Goal: Navigation & Orientation: Find specific page/section

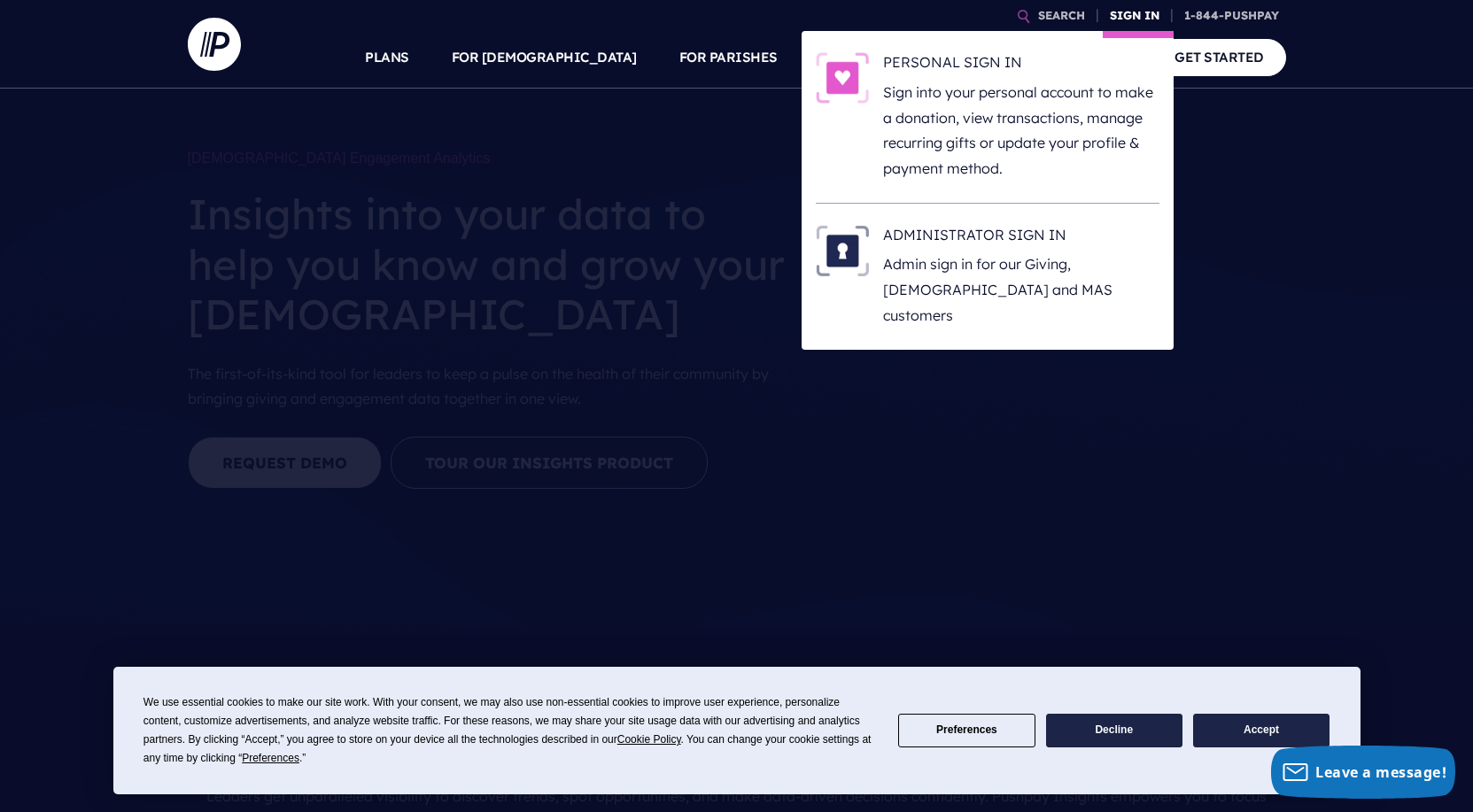
click at [1125, 20] on link "SIGN IN" at bounding box center [1135, 15] width 64 height 31
click at [988, 274] on p "Admin sign in for our Giving, [DEMOGRAPHIC_DATA] and MAS customers" at bounding box center [1020, 290] width 276 height 76
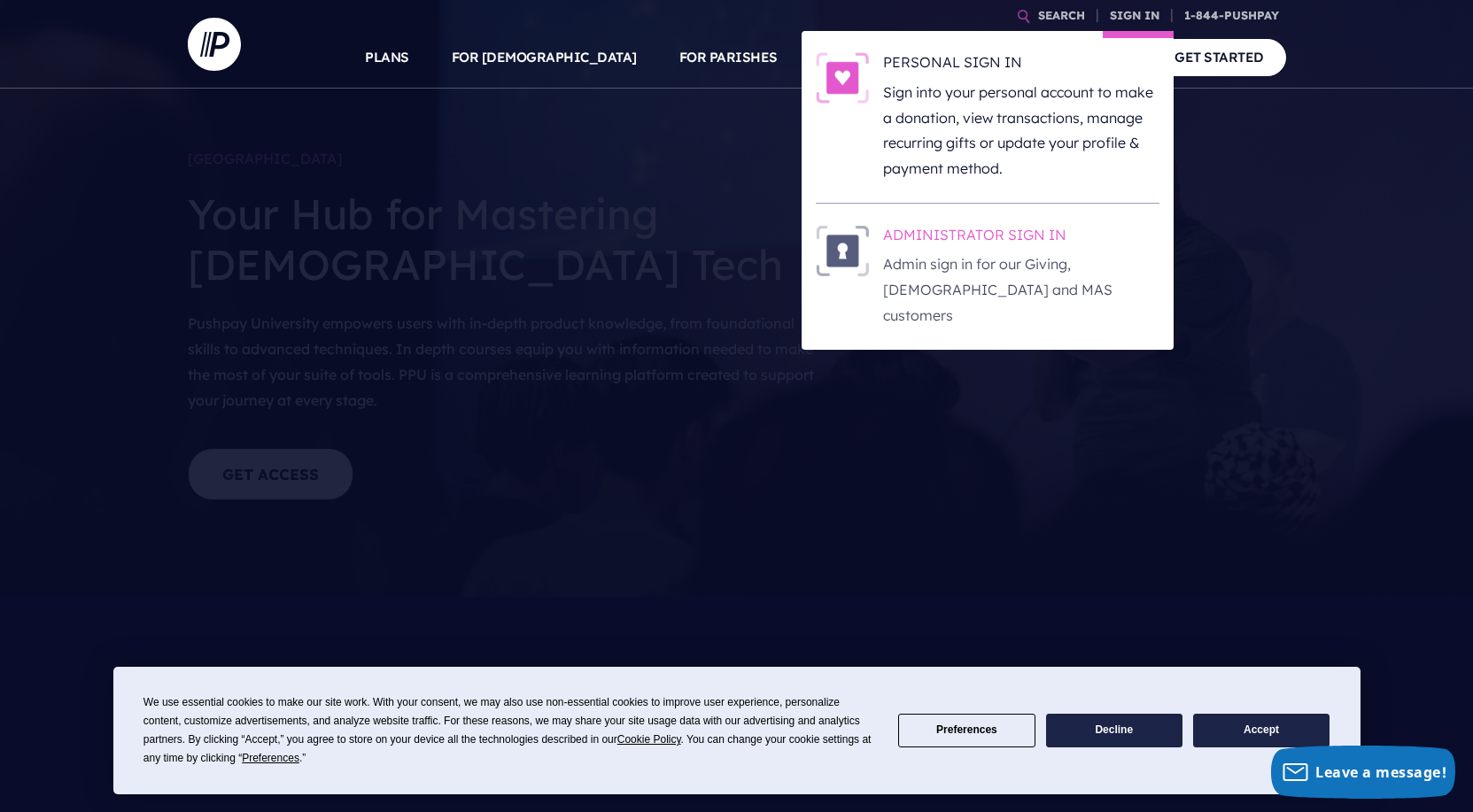
click at [1041, 261] on p "Admin sign in for our Giving, [DEMOGRAPHIC_DATA] and MAS customers" at bounding box center [1020, 290] width 276 height 76
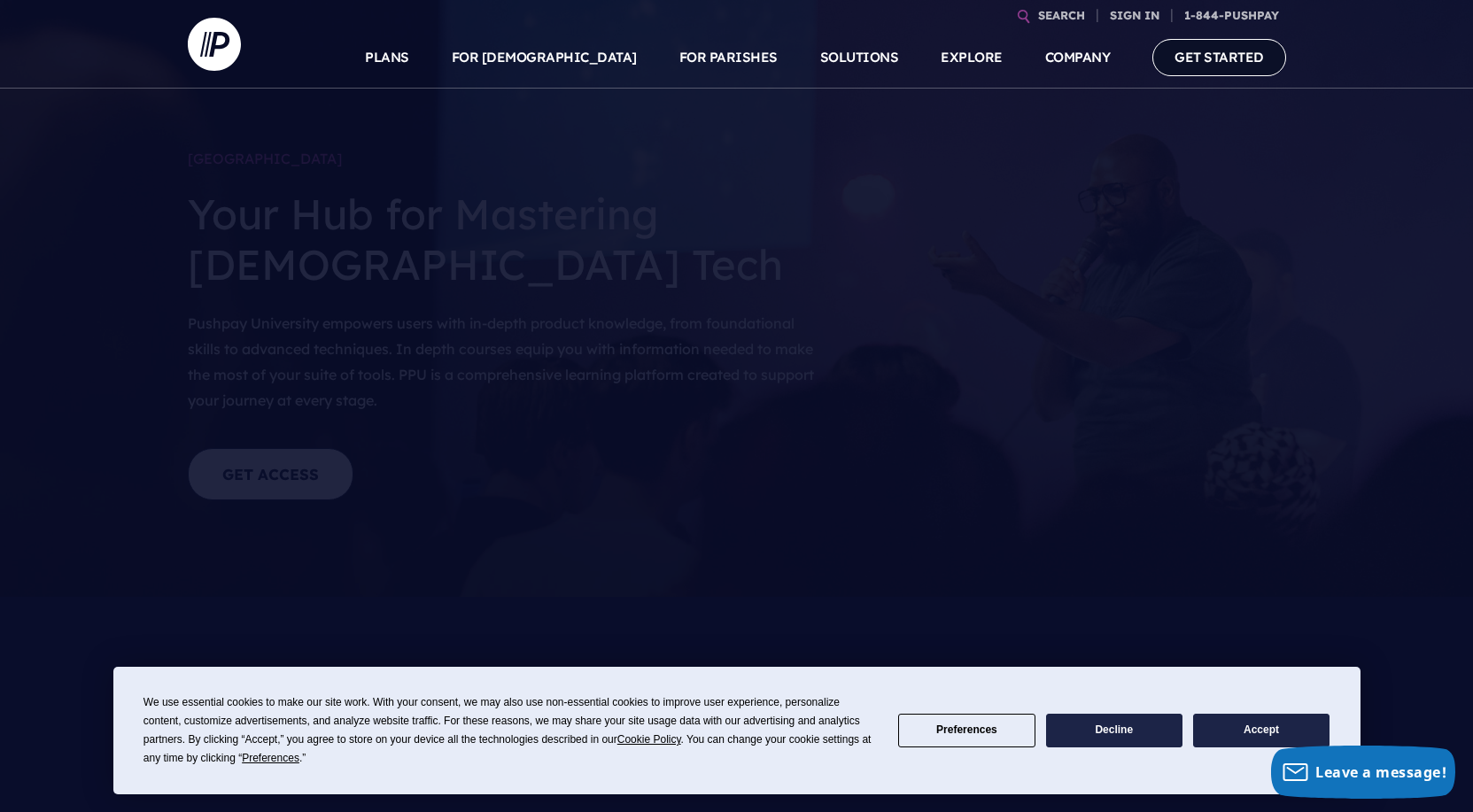
click at [1198, 62] on link "GET STARTED" at bounding box center [1219, 57] width 134 height 36
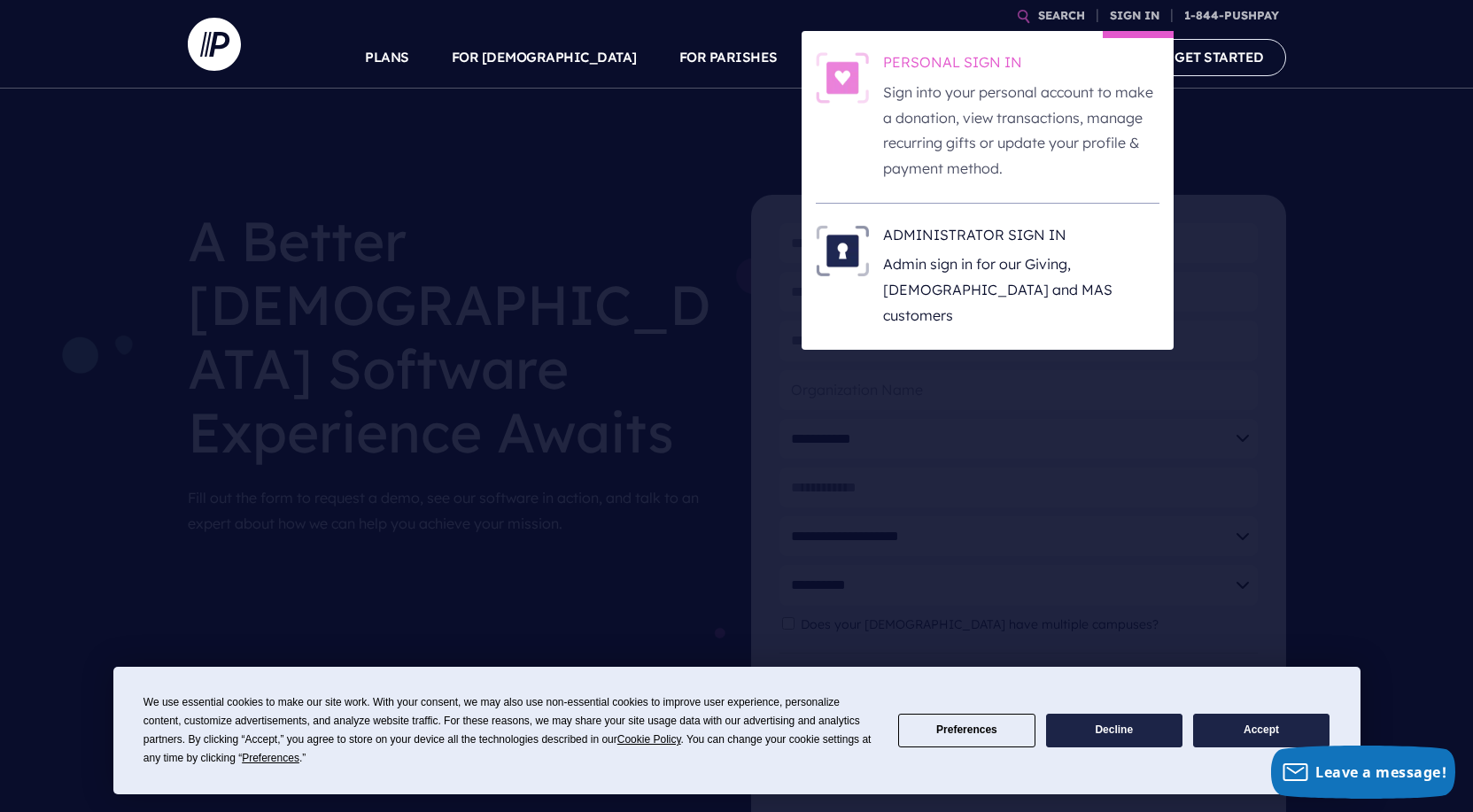
click at [1050, 104] on p "Sign into your personal account to make a donation, view transactions, manage r…" at bounding box center [1020, 131] width 276 height 102
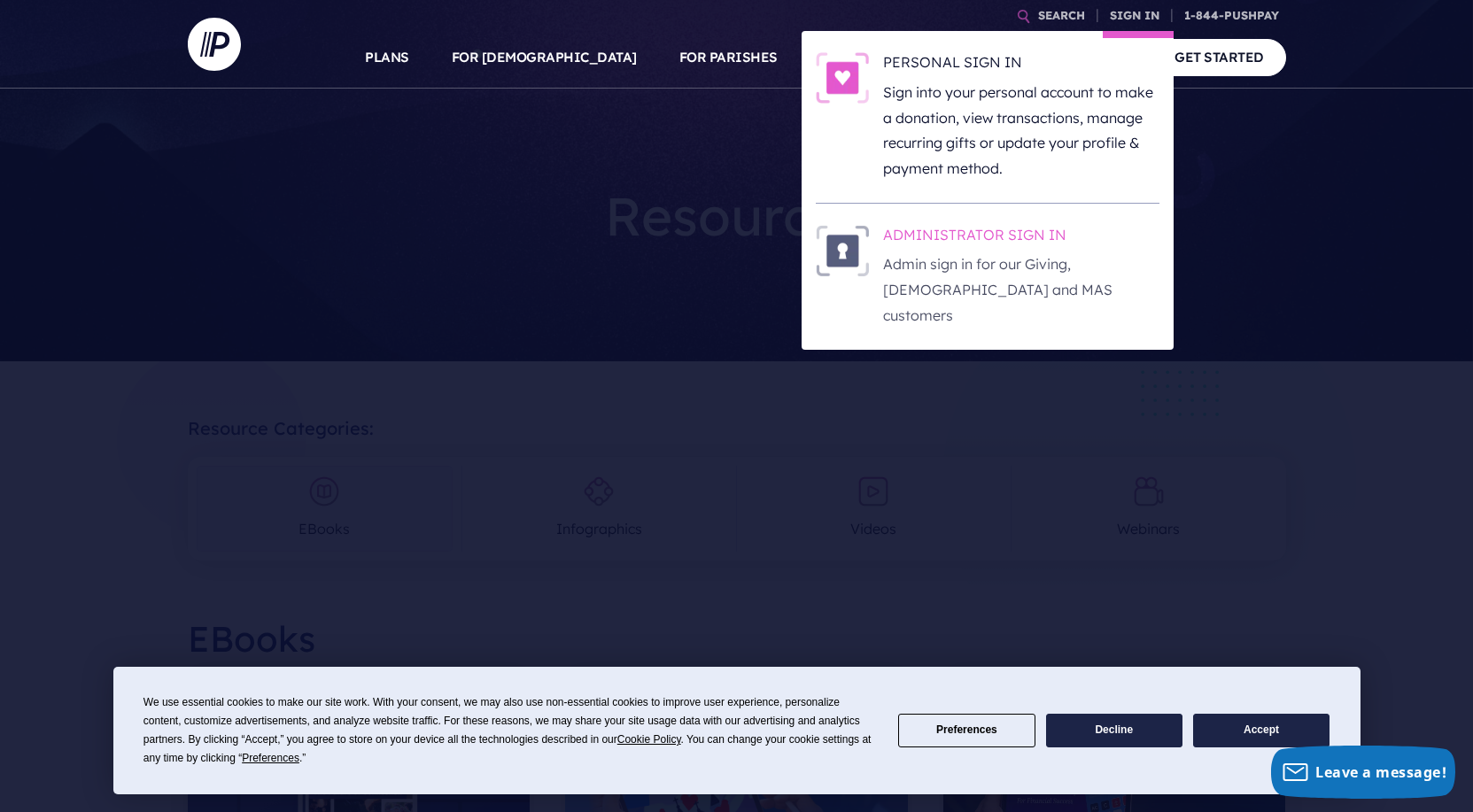
click at [1032, 241] on h6 "ADMINISTRATOR SIGN IN" at bounding box center [1020, 238] width 276 height 27
